Goal: Task Accomplishment & Management: Complete application form

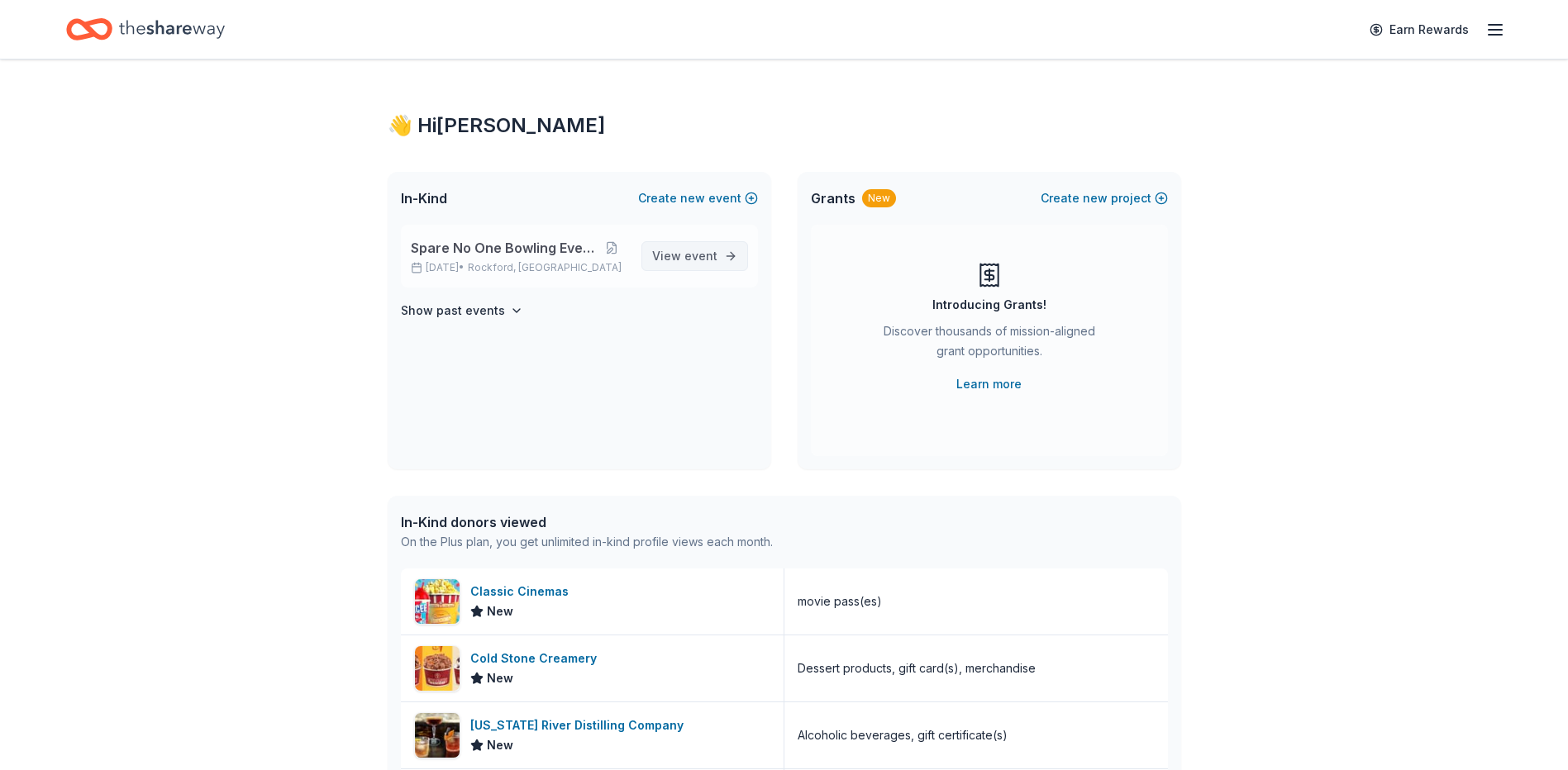
click at [690, 253] on span "event" at bounding box center [701, 256] width 33 height 14
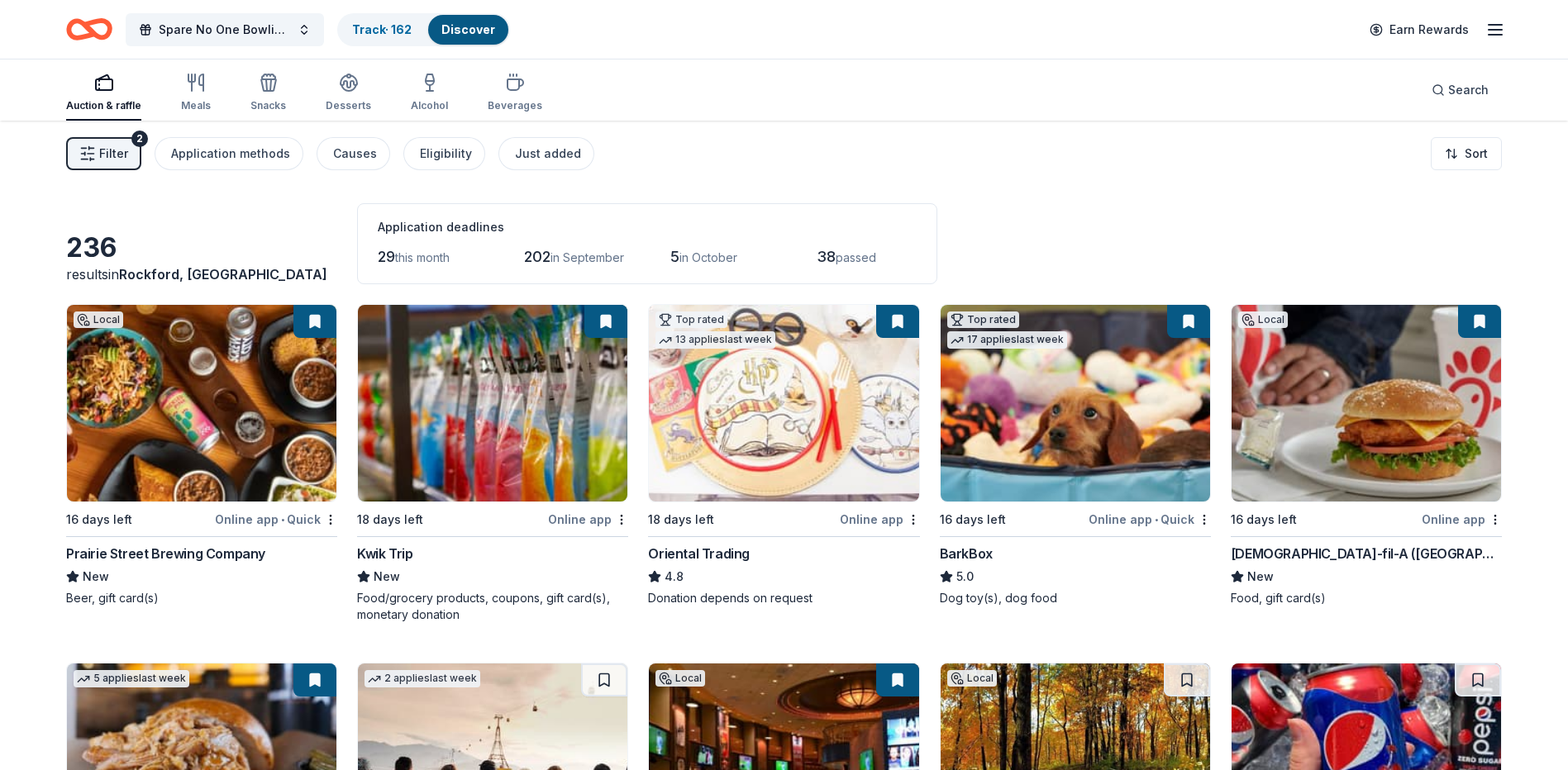
click at [234, 549] on div "Prairie Street Brewing Company" at bounding box center [166, 554] width 200 height 19
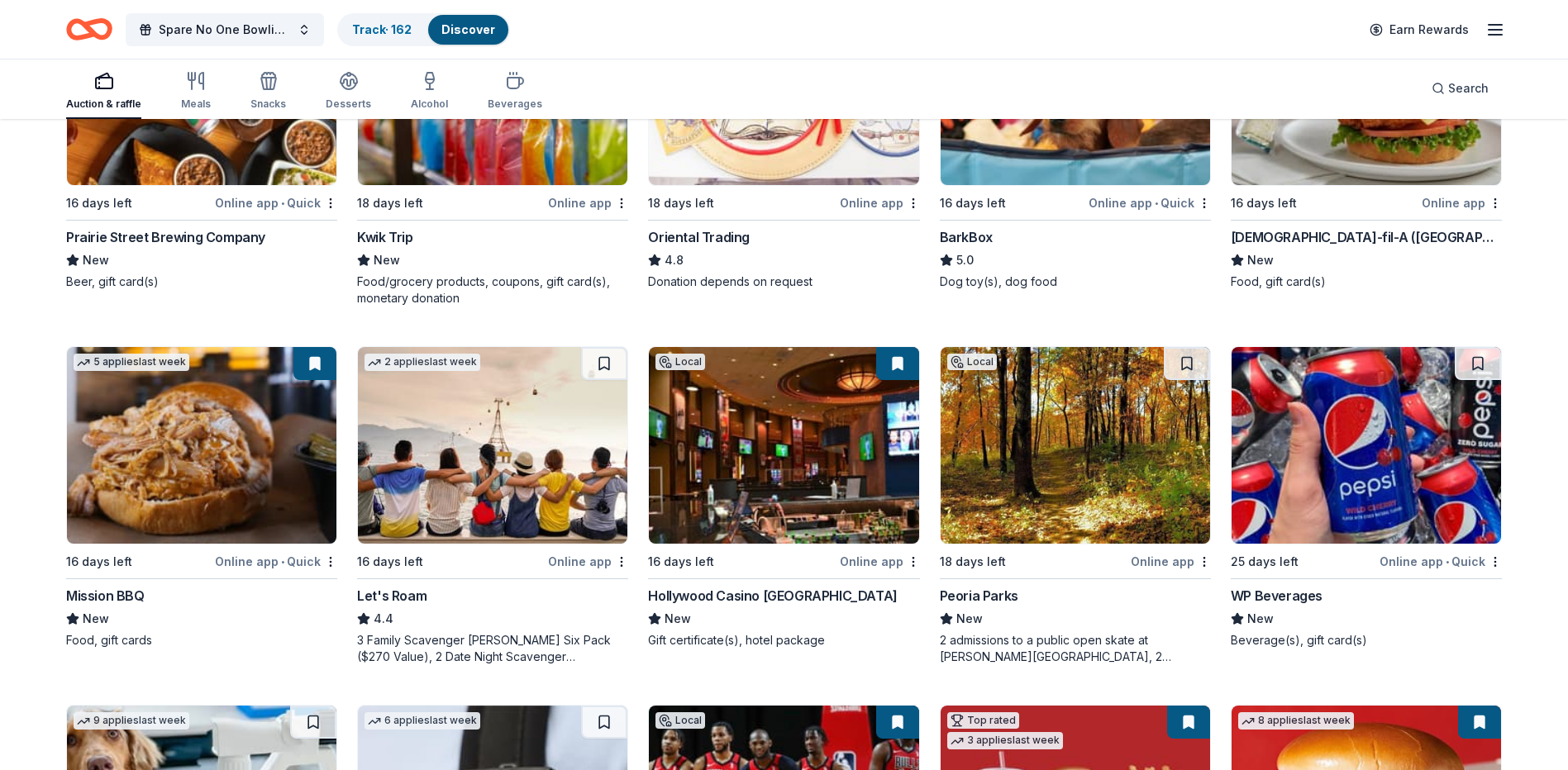
scroll to position [330, 0]
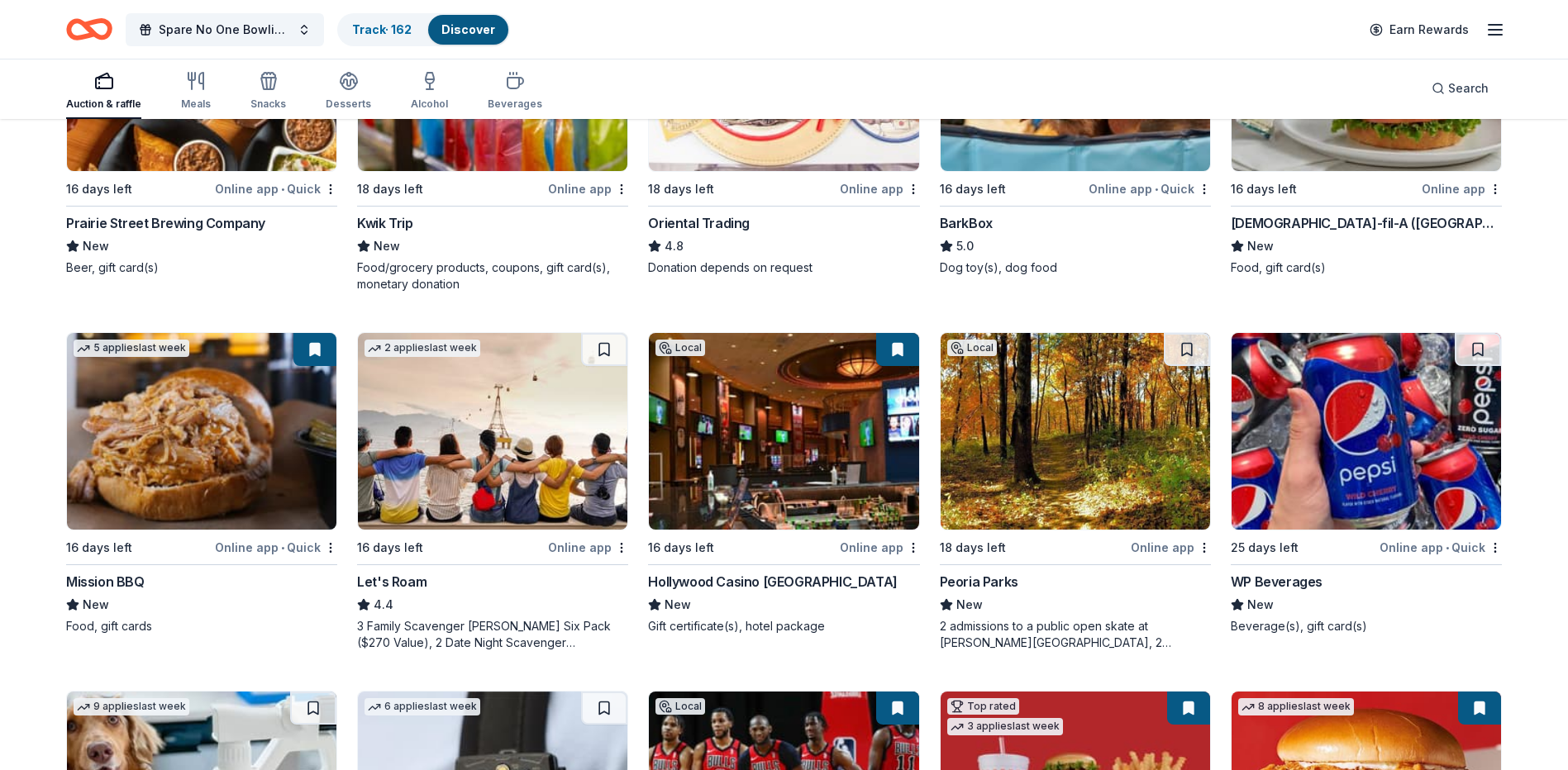
click at [769, 583] on div "Hollywood Casino [GEOGRAPHIC_DATA]" at bounding box center [773, 582] width 249 height 19
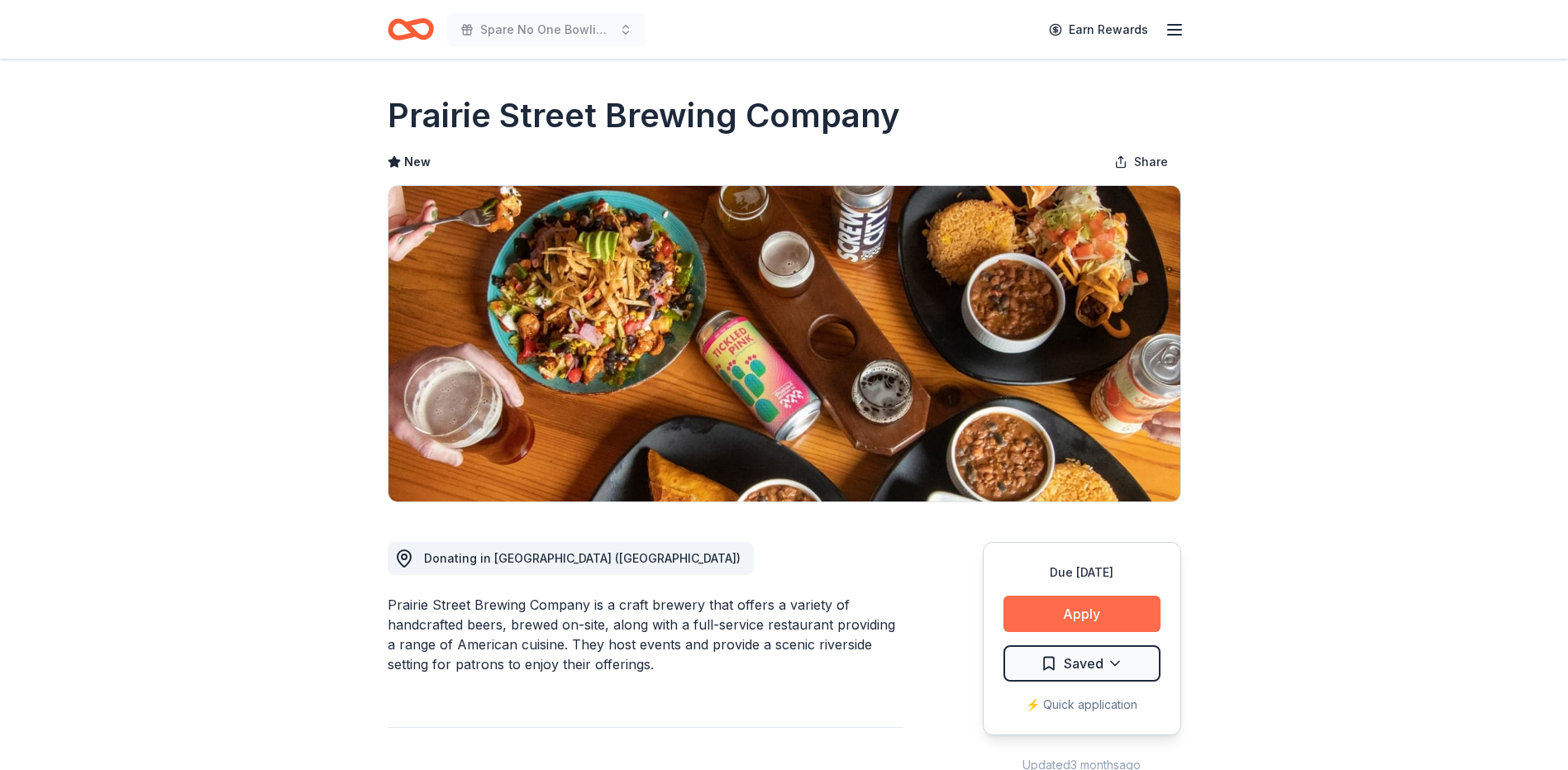
click at [1095, 614] on button "Apply" at bounding box center [1082, 614] width 157 height 36
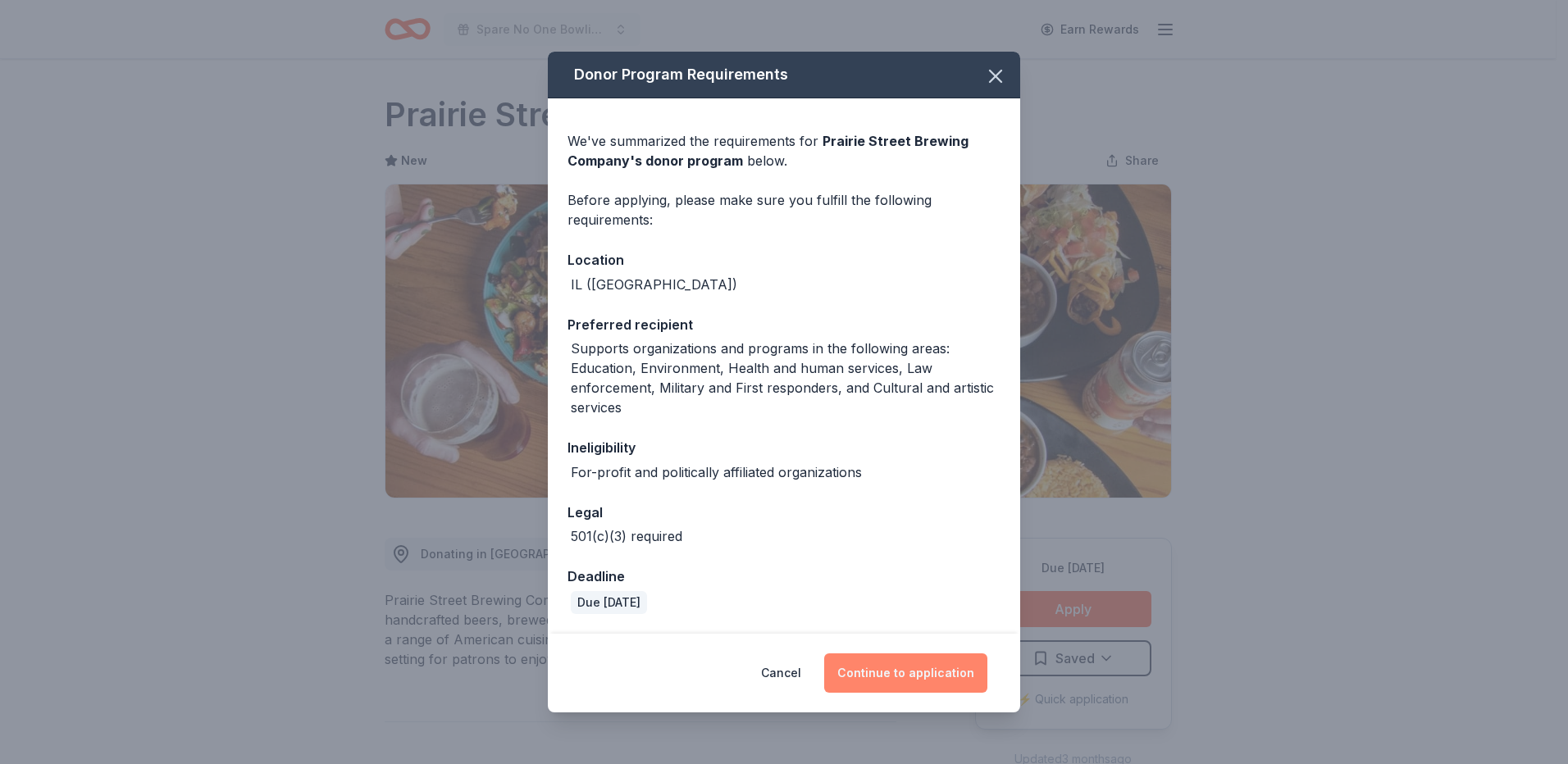
click at [899, 674] on button "Continue to application" at bounding box center [905, 673] width 163 height 39
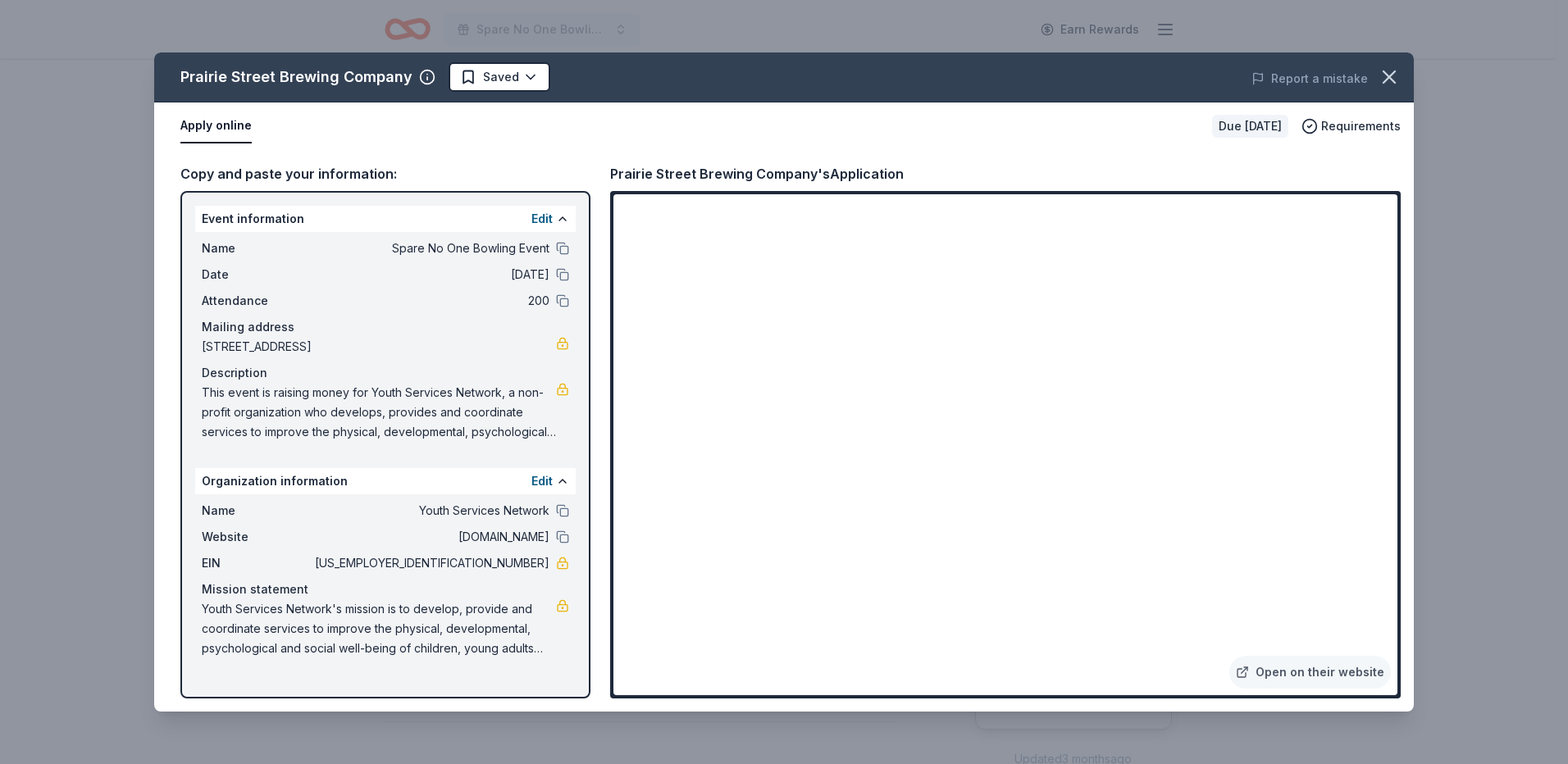
click at [206, 124] on button "Apply online" at bounding box center [216, 125] width 71 height 34
click at [1302, 672] on link "Open on their website" at bounding box center [1310, 672] width 161 height 32
click at [1385, 78] on icon "button" at bounding box center [1389, 77] width 23 height 23
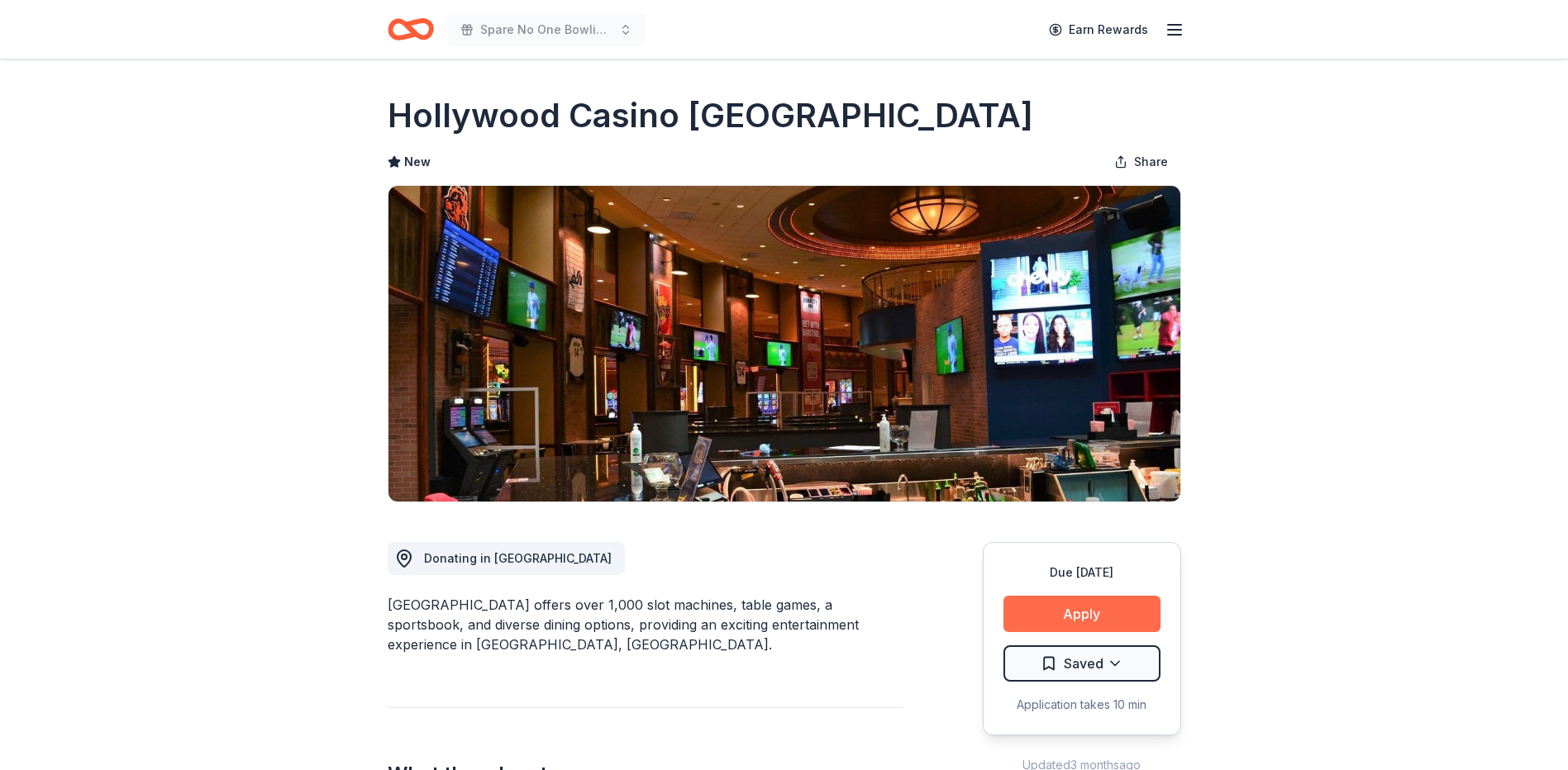
click at [1117, 605] on button "Apply" at bounding box center [1082, 614] width 157 height 36
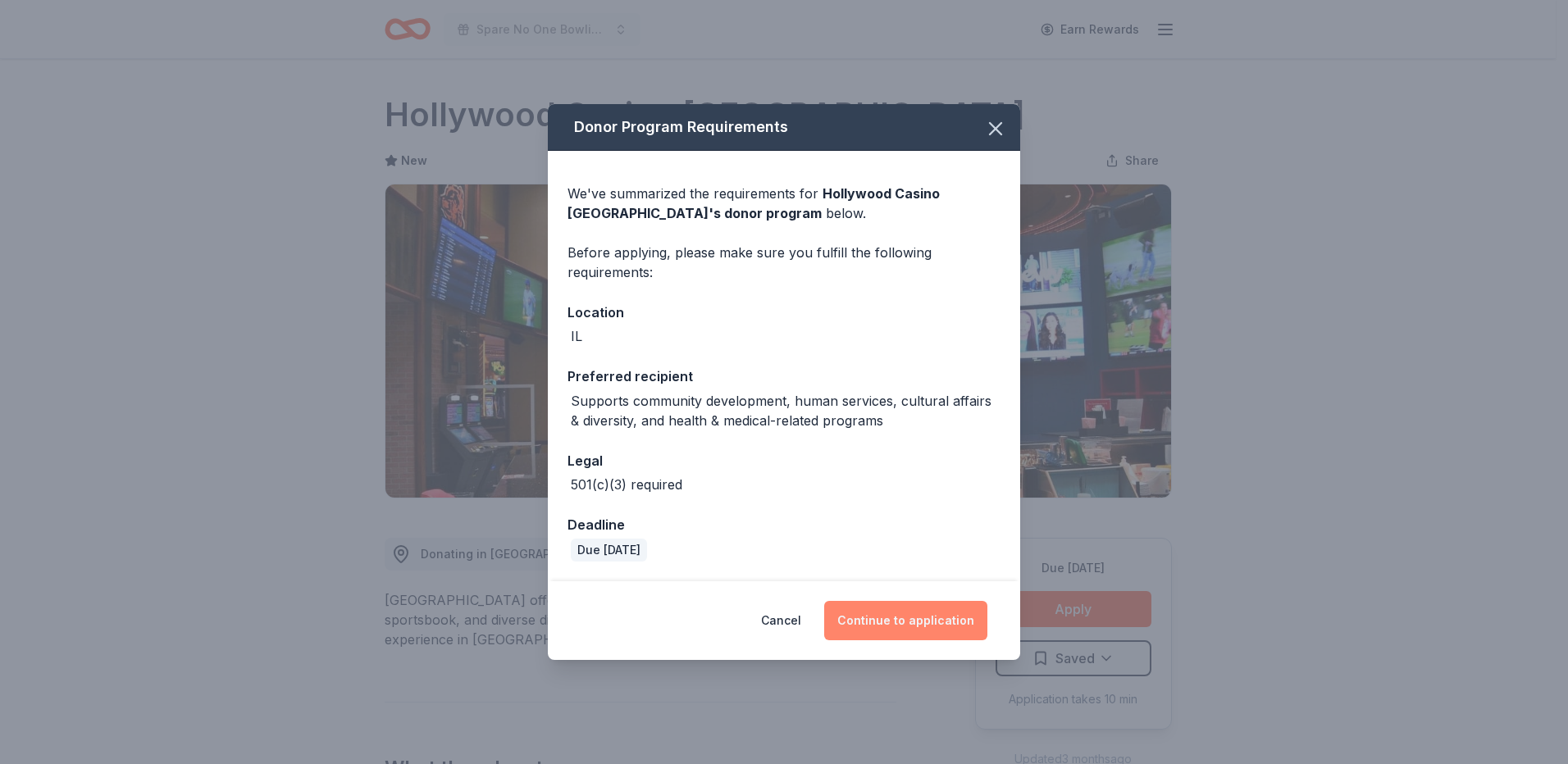
click at [923, 619] on button "Continue to application" at bounding box center [905, 620] width 163 height 39
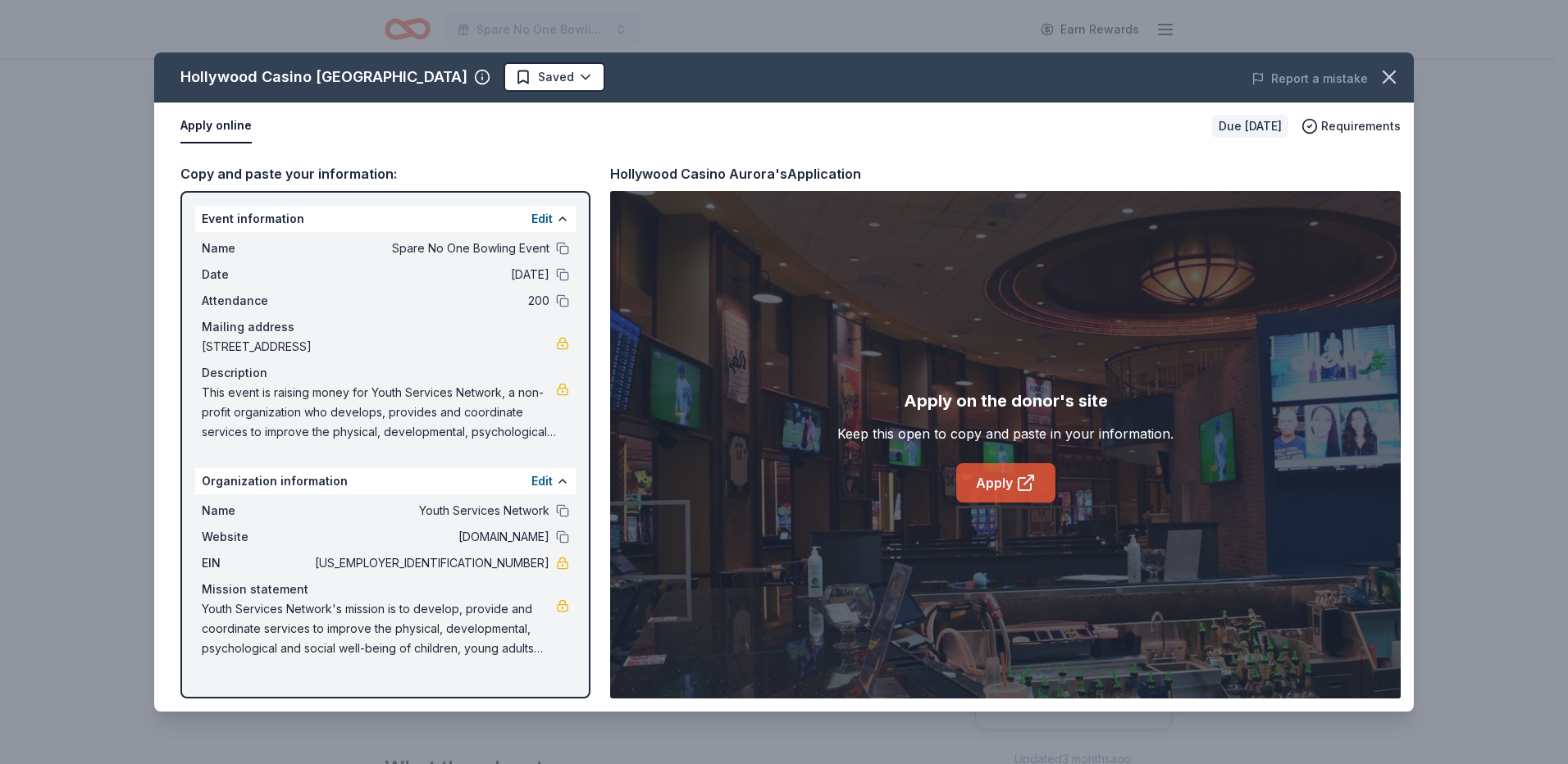
click at [997, 471] on link "Apply" at bounding box center [1005, 483] width 99 height 39
